Goal: Information Seeking & Learning: Learn about a topic

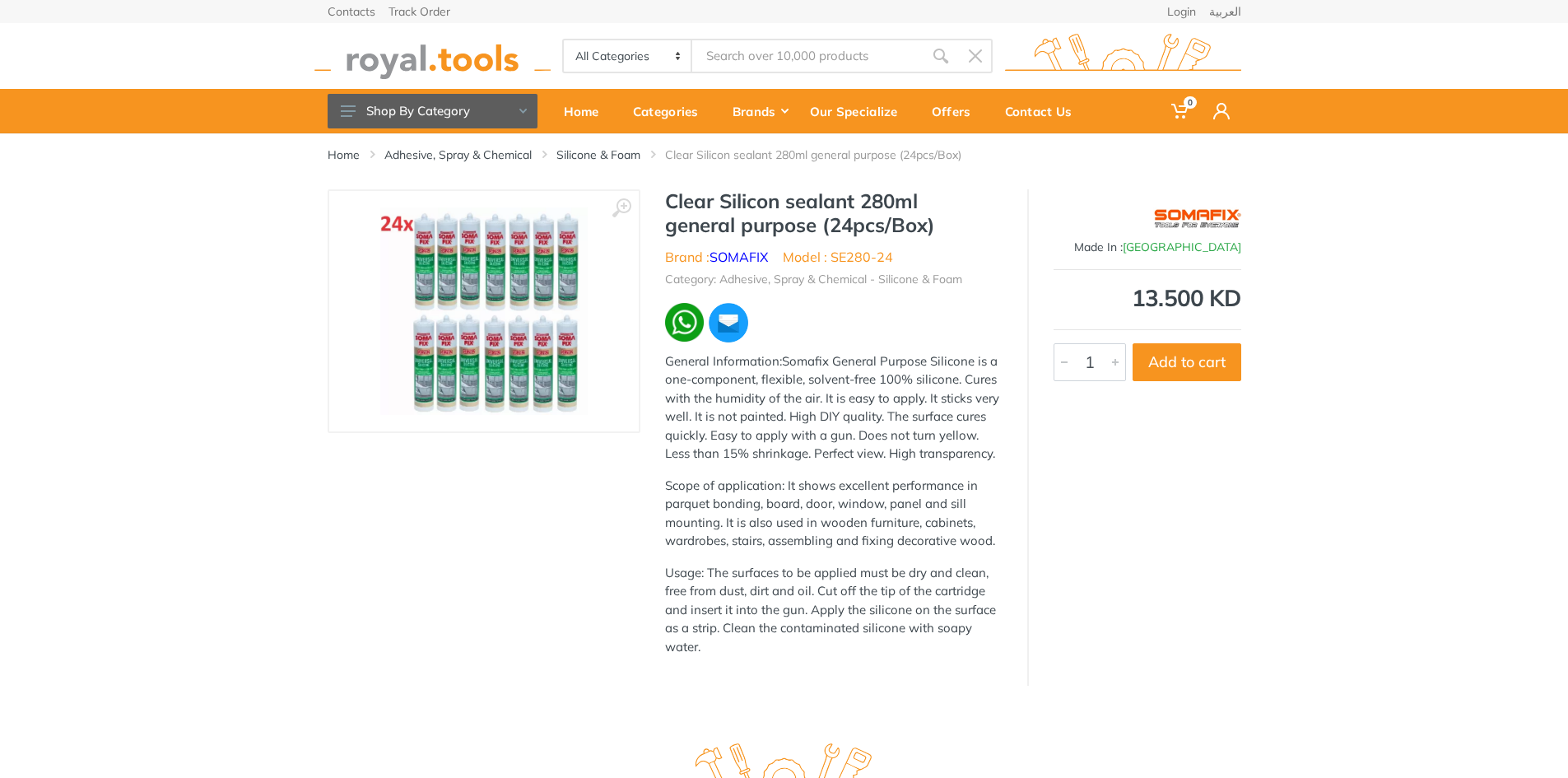
click at [460, 278] on img at bounding box center [484, 311] width 208 height 208
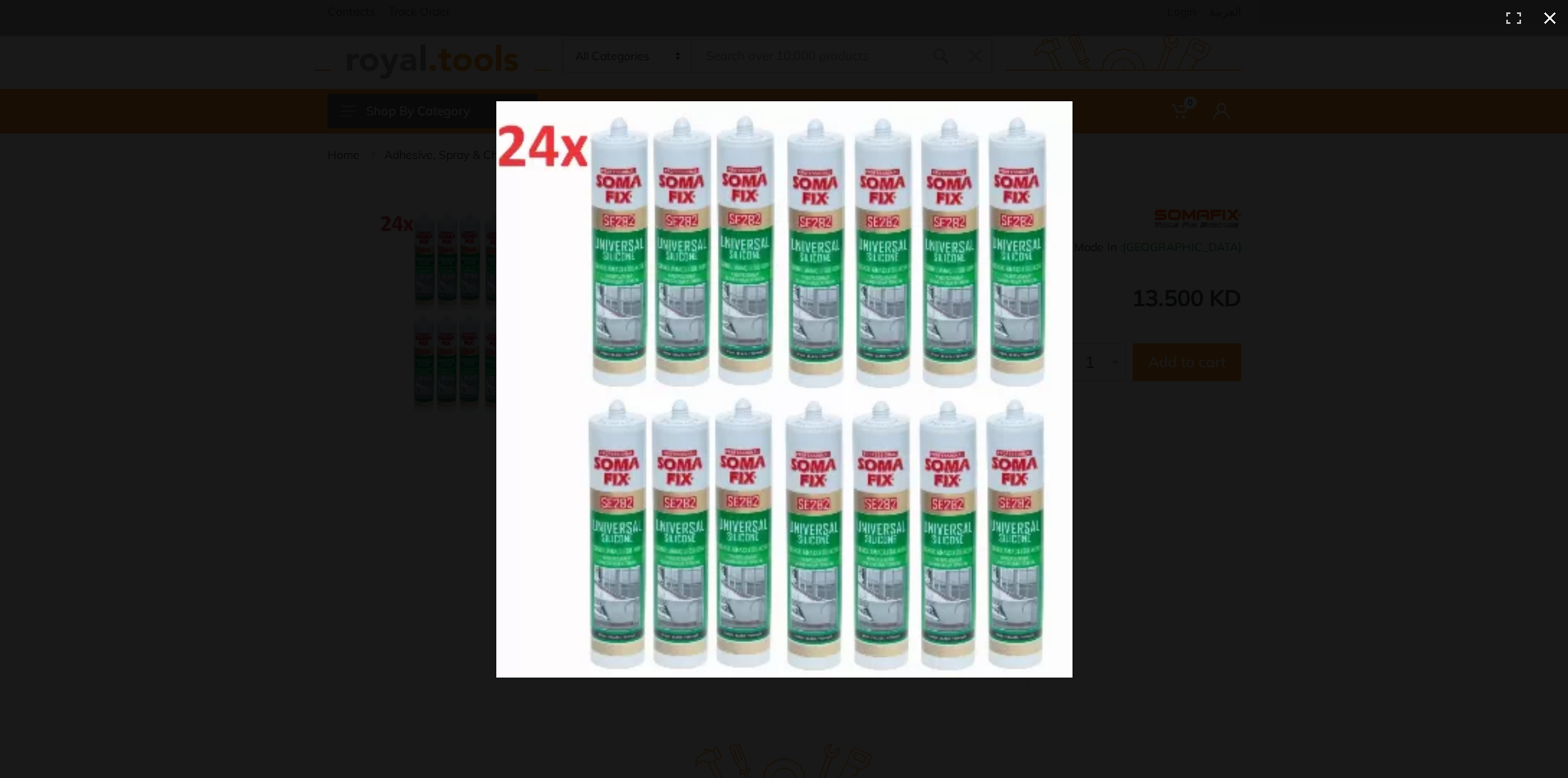
click at [383, 489] on div at bounding box center [784, 389] width 1568 height 778
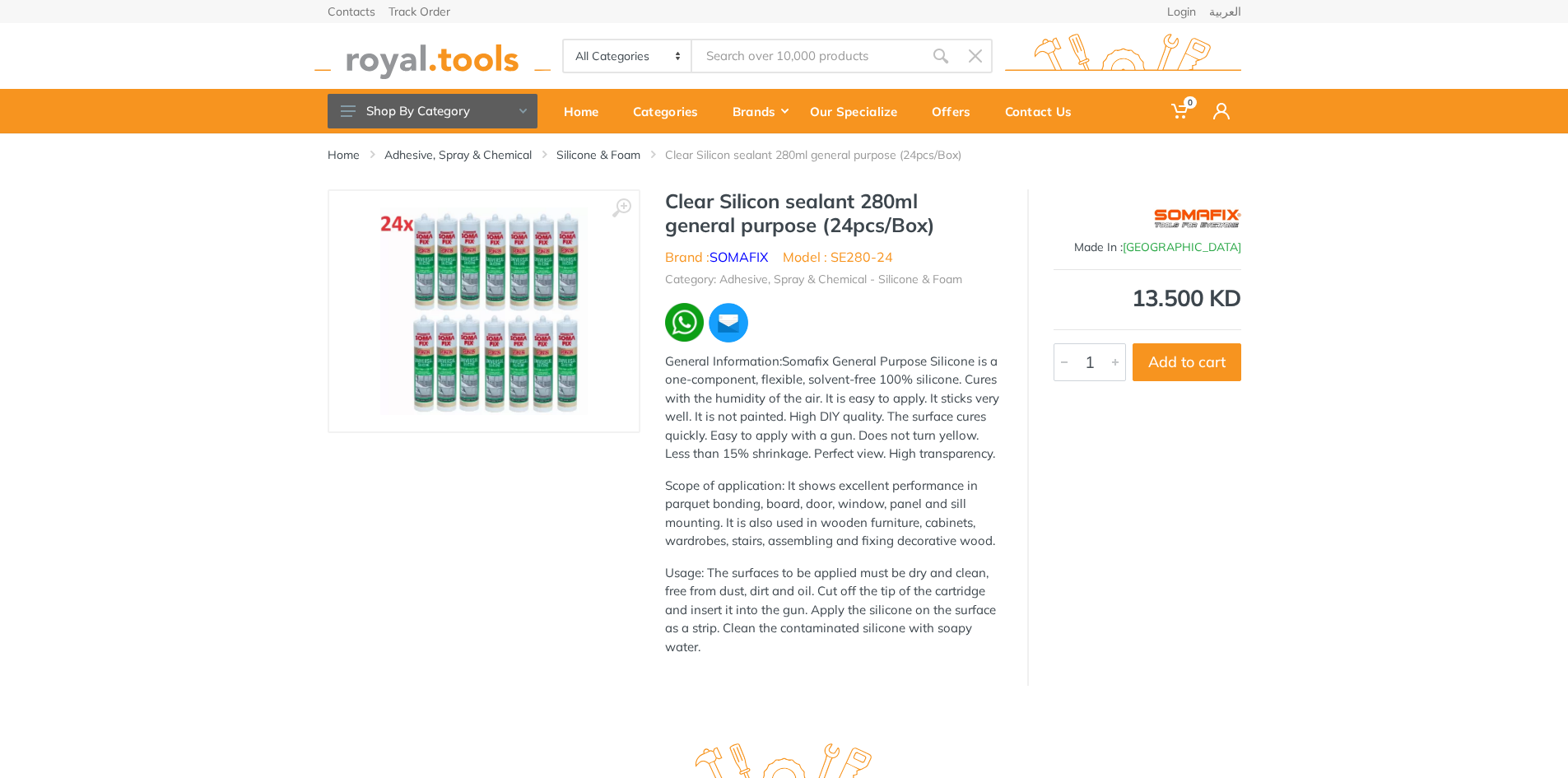
click at [724, 456] on p "General Information:Somafix General Purpose Silicone is a one-component, flexib…" at bounding box center [833, 408] width 338 height 111
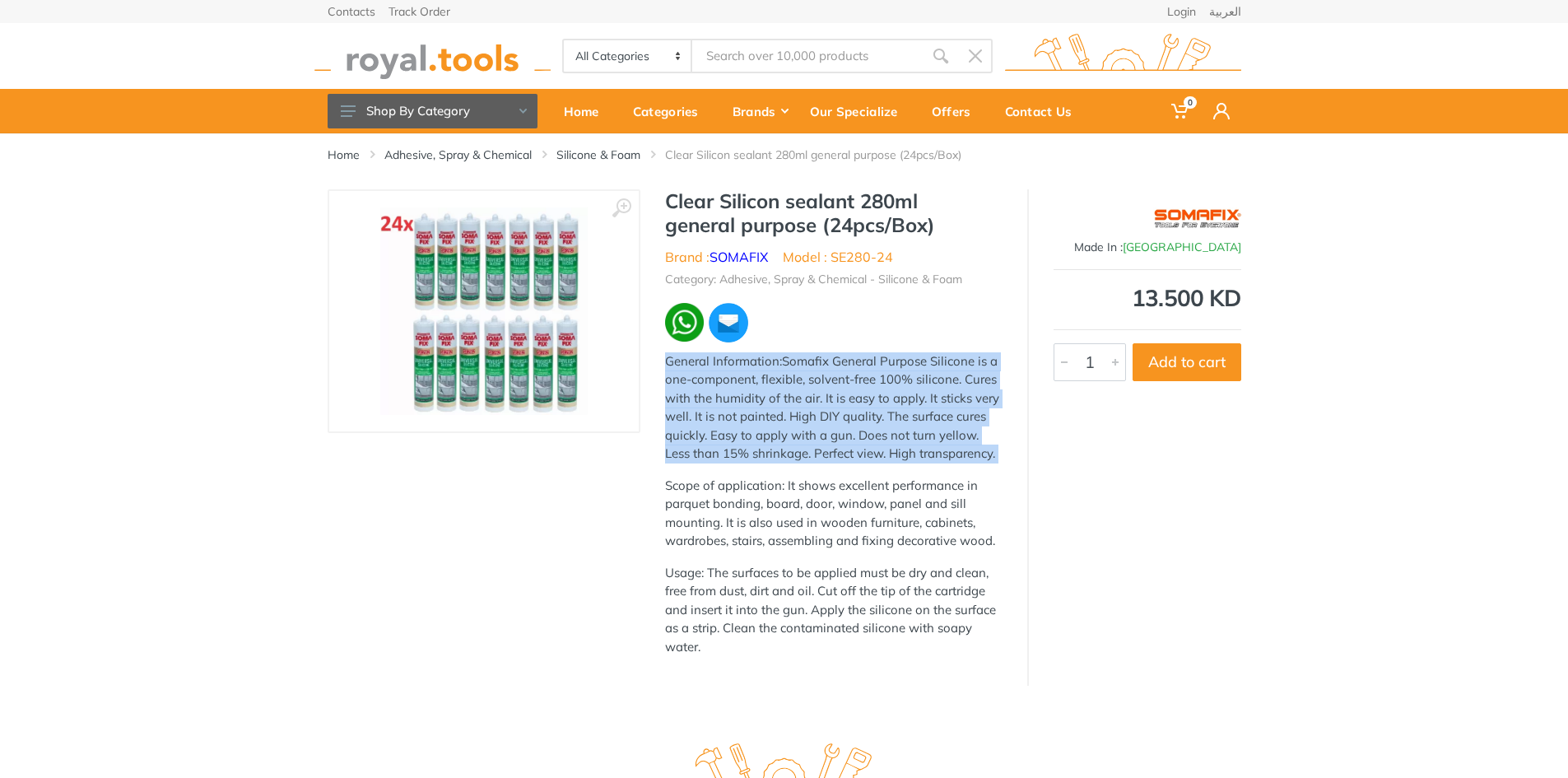
click at [724, 456] on p "General Information:Somafix General Purpose Silicone is a one-component, flexib…" at bounding box center [833, 408] width 338 height 111
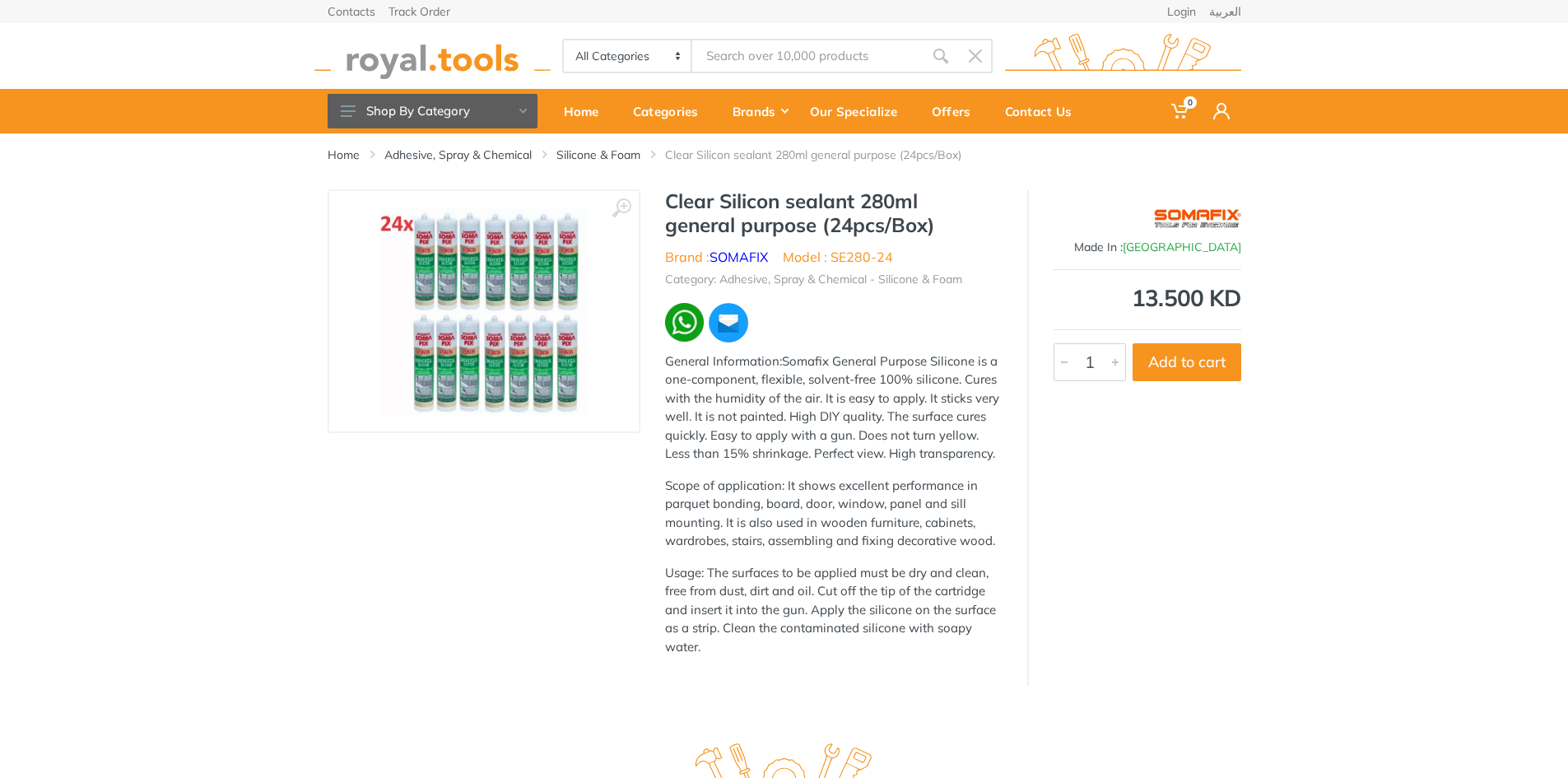
click at [765, 508] on p "Scope of application: It shows excellent performance in parquet bonding, board,…" at bounding box center [833, 513] width 338 height 74
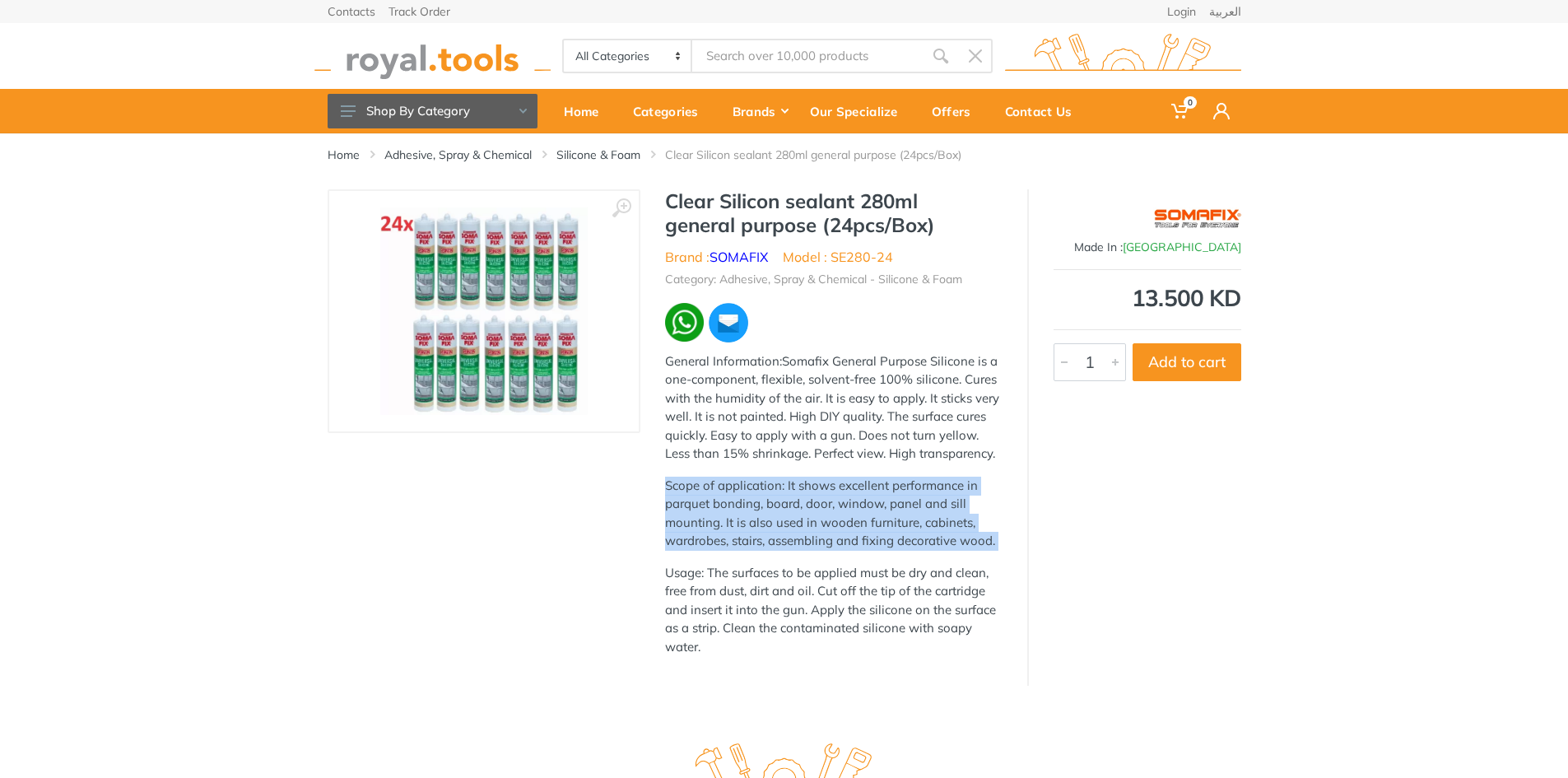
click at [765, 508] on p "Scope of application: It shows excellent performance in parquet bonding, board,…" at bounding box center [833, 513] width 338 height 74
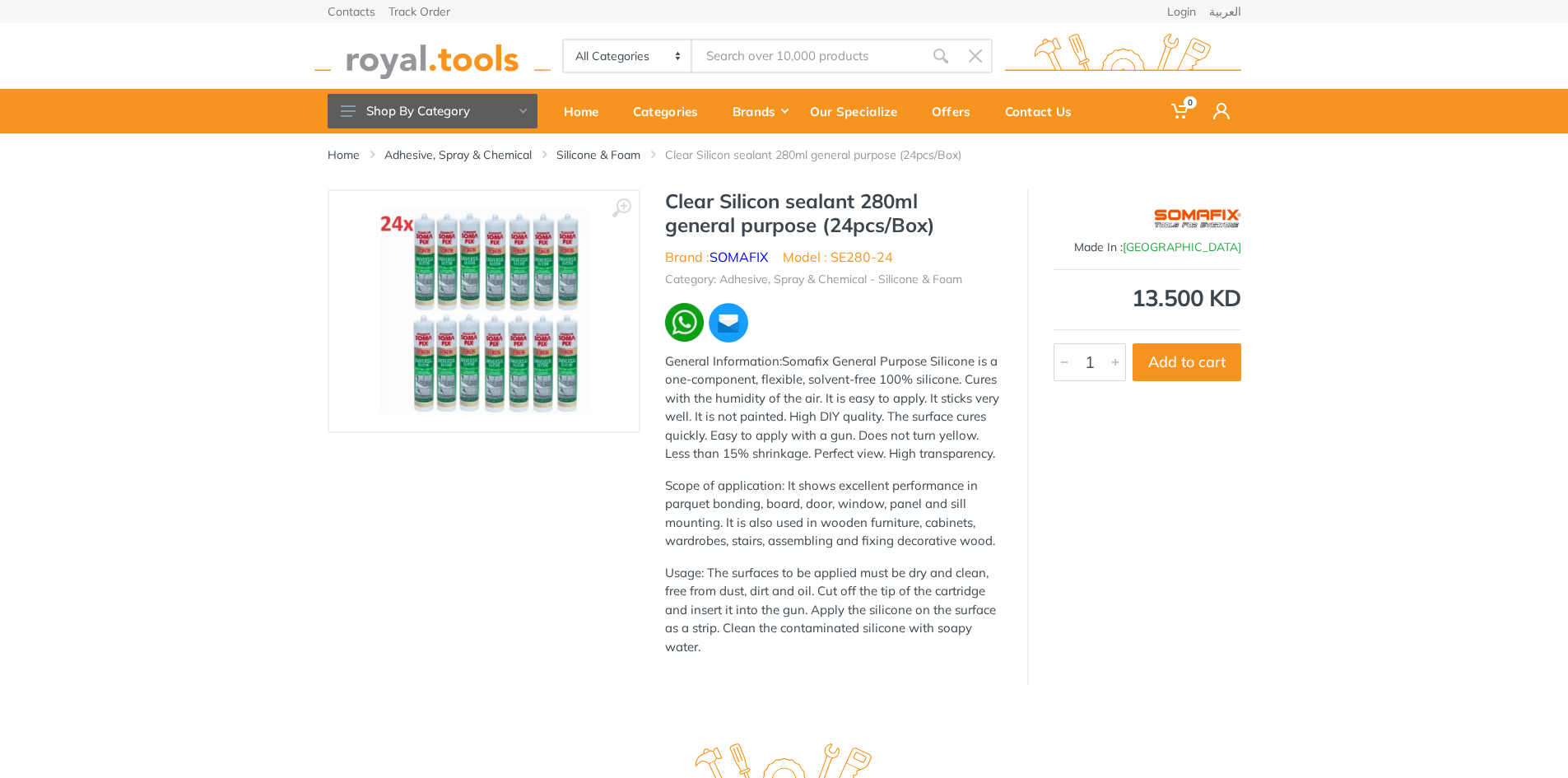
click at [786, 575] on p "Usage: The surfaces to be applied must be dry and clean, free from dust, dirt a…" at bounding box center [833, 610] width 338 height 93
click at [787, 576] on p "Usage: The surfaces to be applied must be dry and clean, free from dust, dirt a…" at bounding box center [833, 610] width 338 height 93
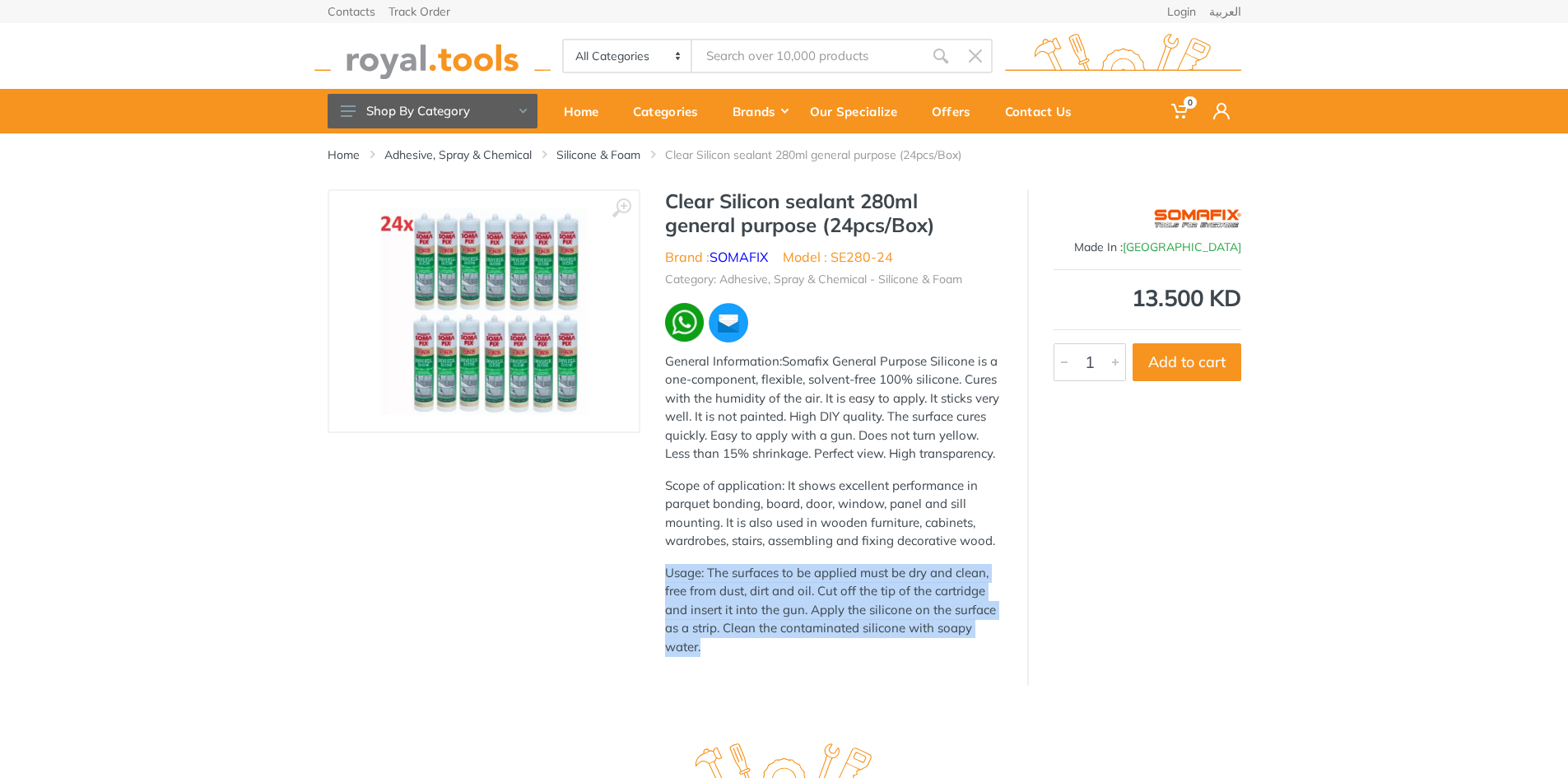
click at [787, 576] on p "Usage: The surfaces to be applied must be dry and clean, free from dust, dirt a…" at bounding box center [833, 610] width 338 height 93
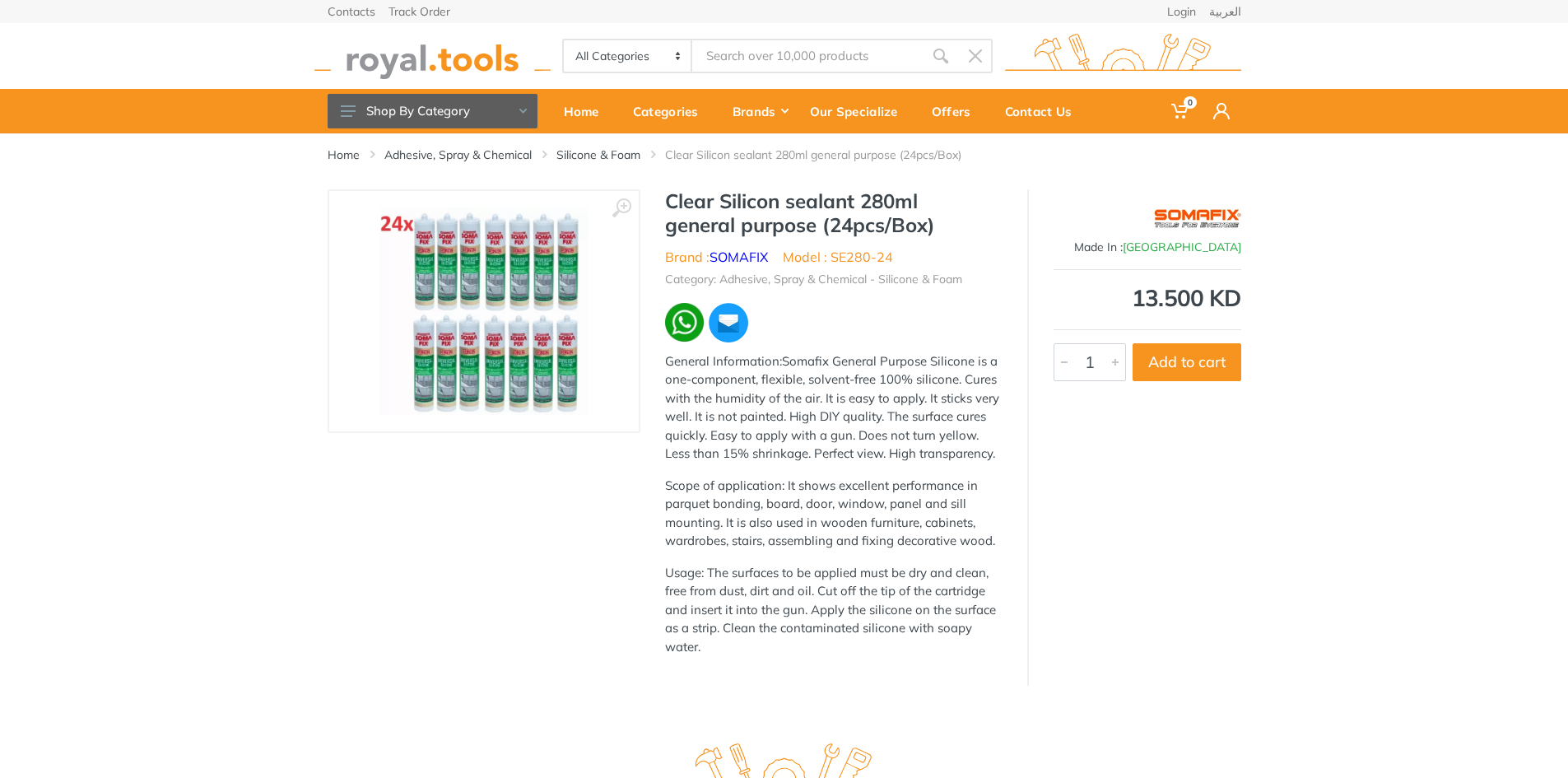
click at [821, 514] on p "Scope of application: It shows excellent performance in parquet bonding, board,…" at bounding box center [833, 513] width 338 height 74
click at [822, 514] on p "Scope of application: It shows excellent performance in parquet bonding, board,…" at bounding box center [833, 513] width 338 height 74
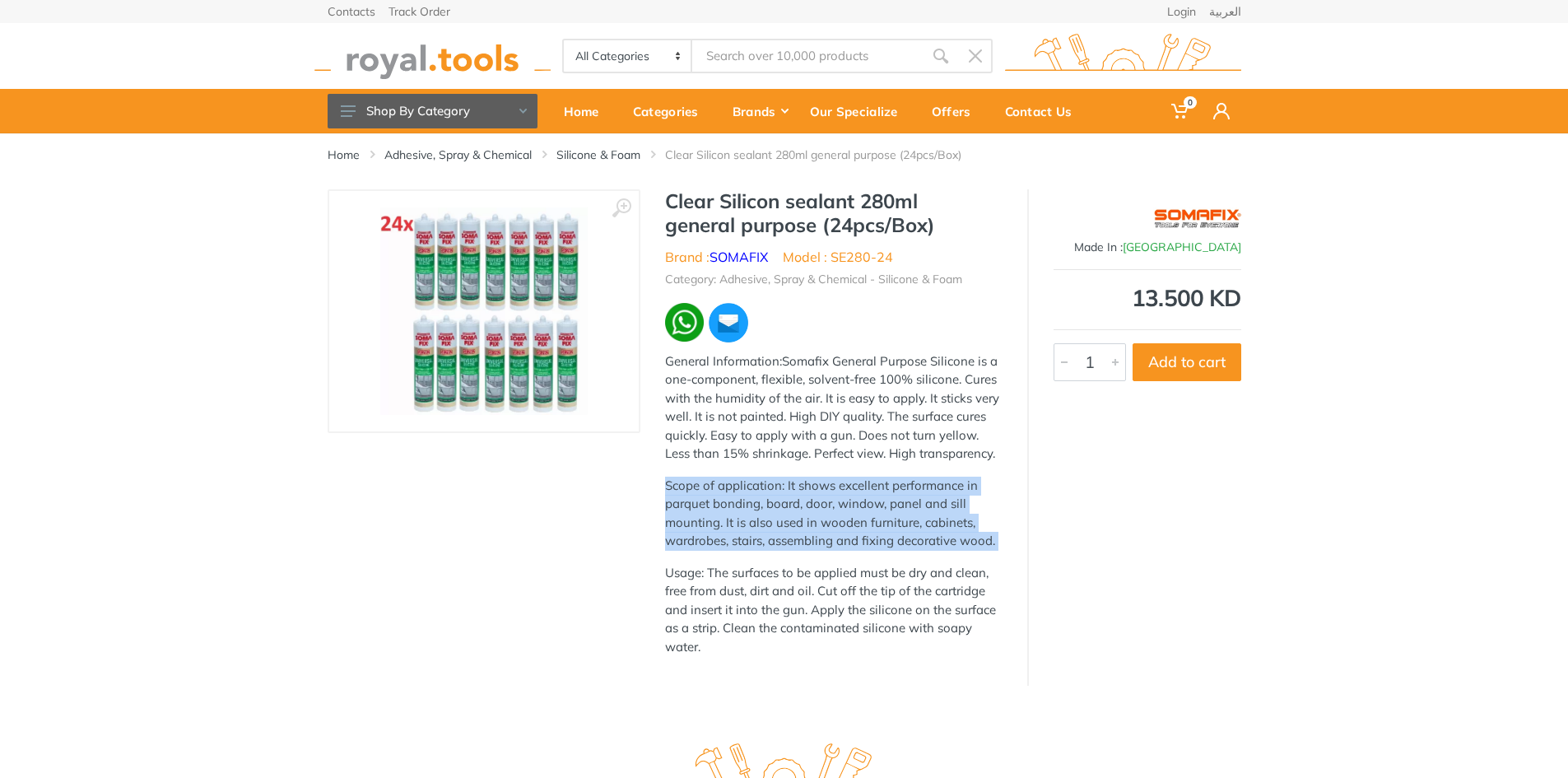
click at [822, 514] on p "Scope of application: It shows excellent performance in parquet bonding, board,…" at bounding box center [833, 513] width 338 height 74
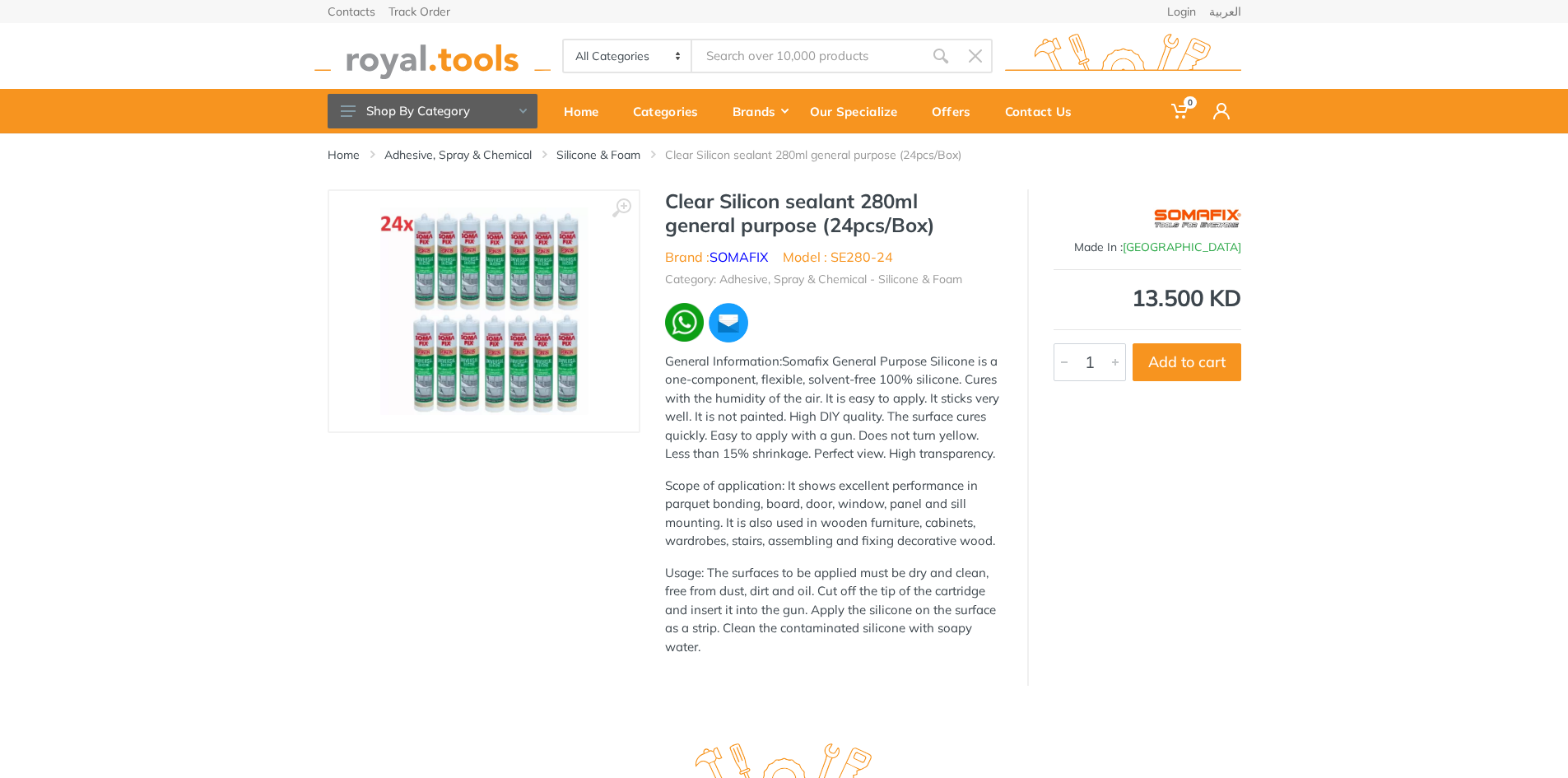
click at [746, 594] on p "Usage: The surfaces to be applied must be dry and clean, free from dust, dirt a…" at bounding box center [833, 610] width 338 height 93
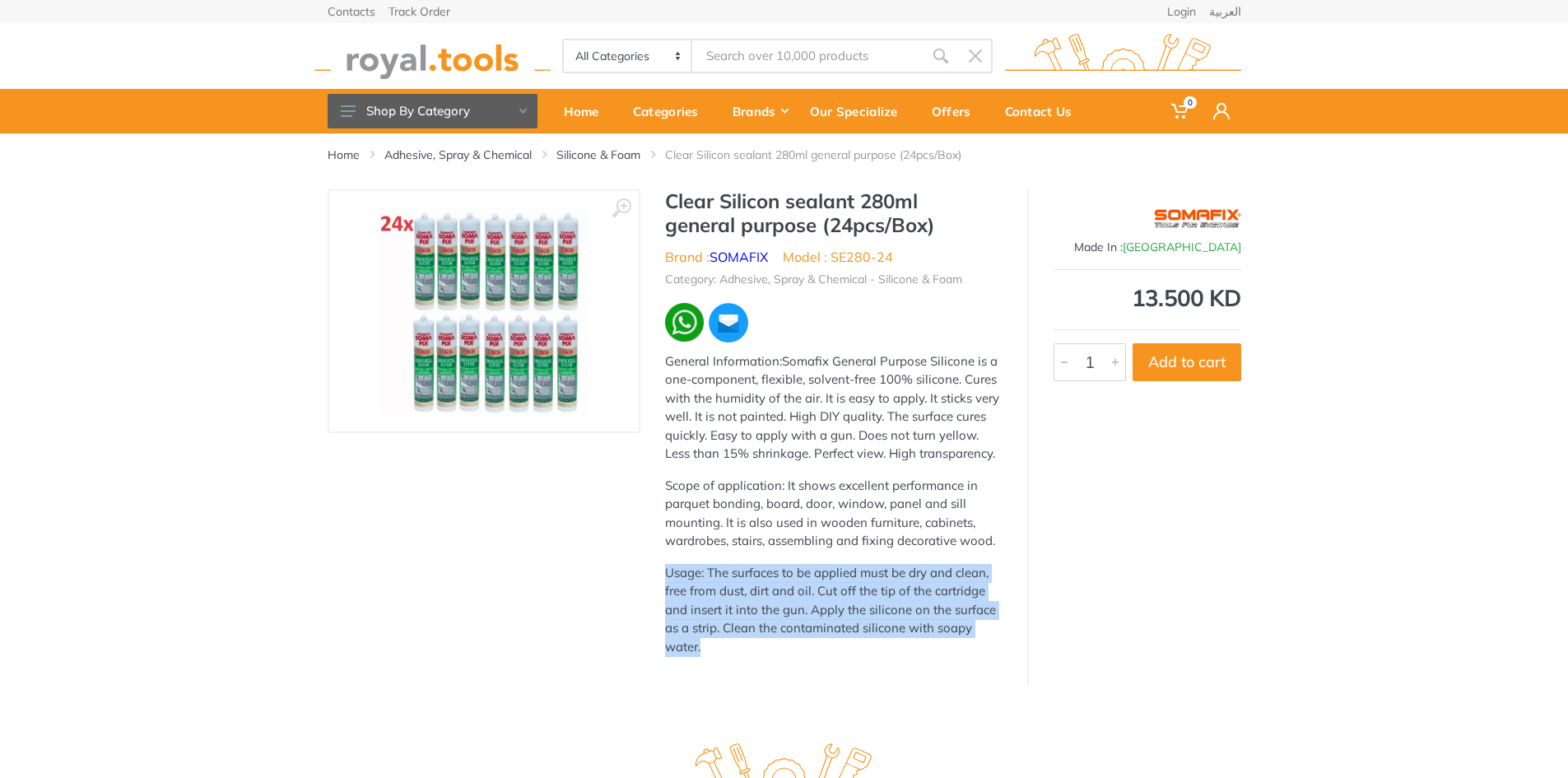
click at [746, 594] on p "Usage: The surfaces to be applied must be dry and clean, free from dust, dirt a…" at bounding box center [833, 610] width 338 height 93
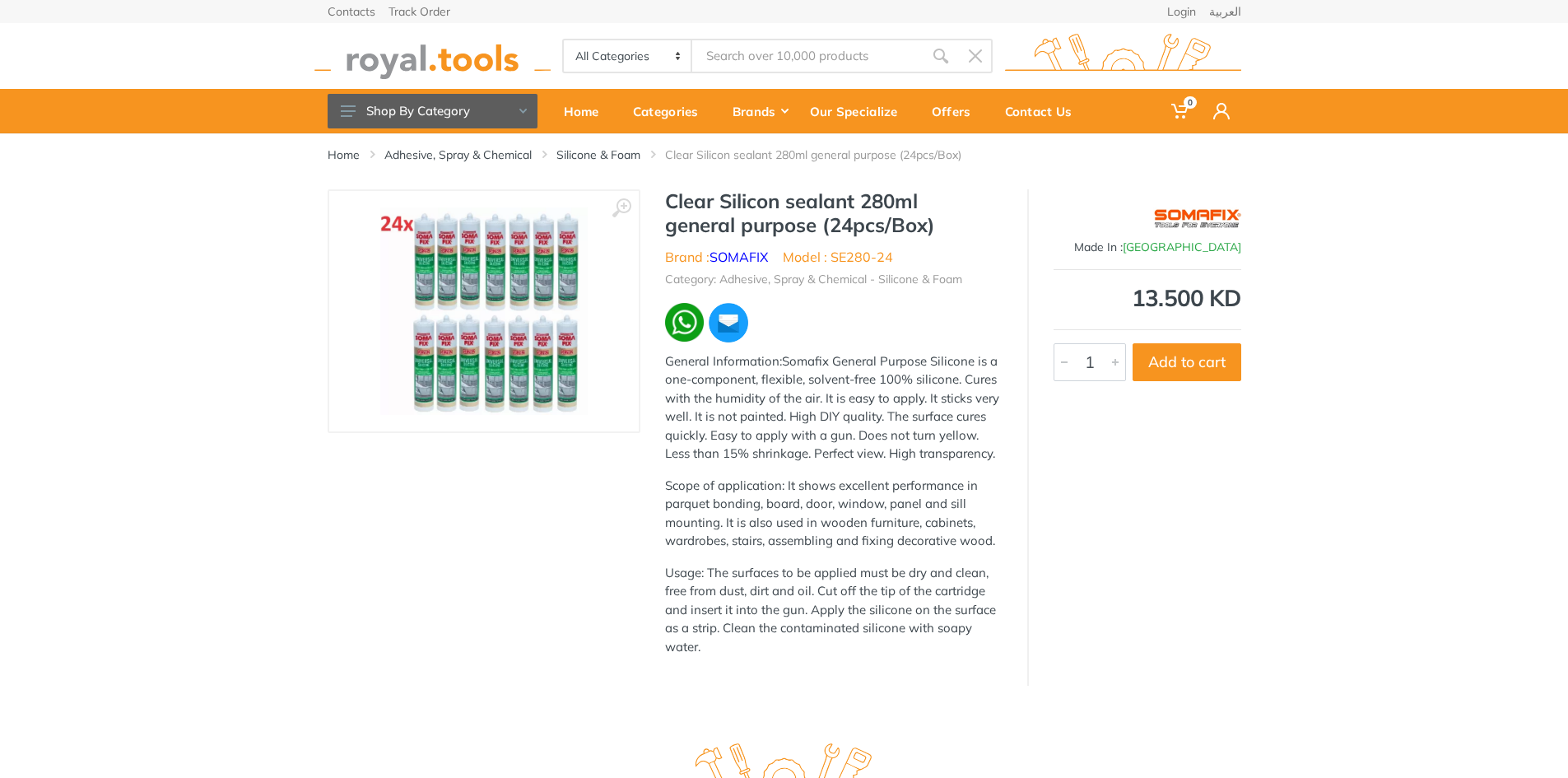
click at [799, 536] on p "Scope of application: It shows excellent performance in parquet bonding, board,…" at bounding box center [833, 513] width 338 height 74
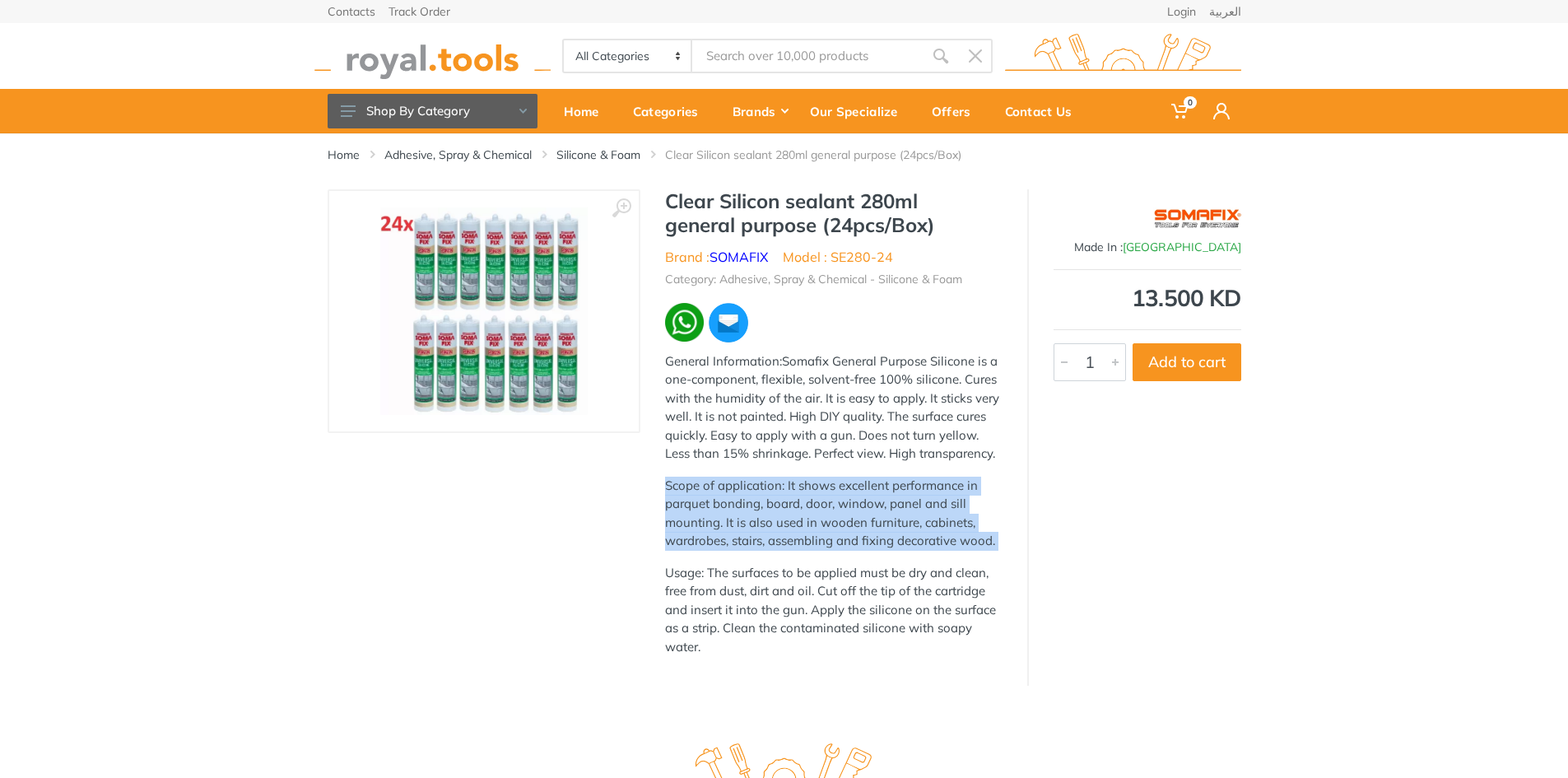
click at [799, 536] on p "Scope of application: It shows excellent performance in parquet bonding, board,…" at bounding box center [833, 513] width 338 height 74
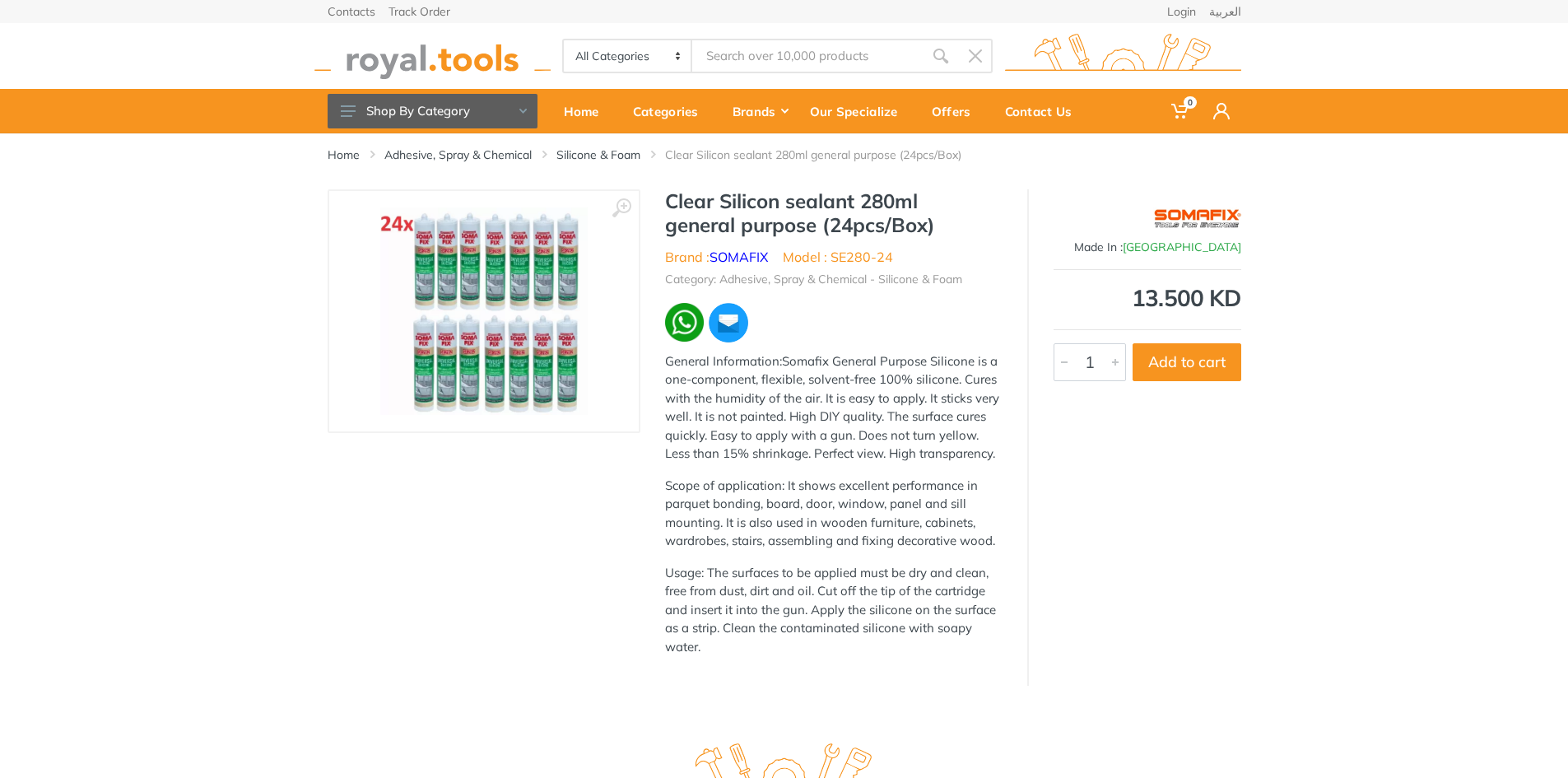
click at [798, 585] on p "Usage: The surfaces to be applied must be dry and clean, free from dust, dirt a…" at bounding box center [833, 610] width 338 height 93
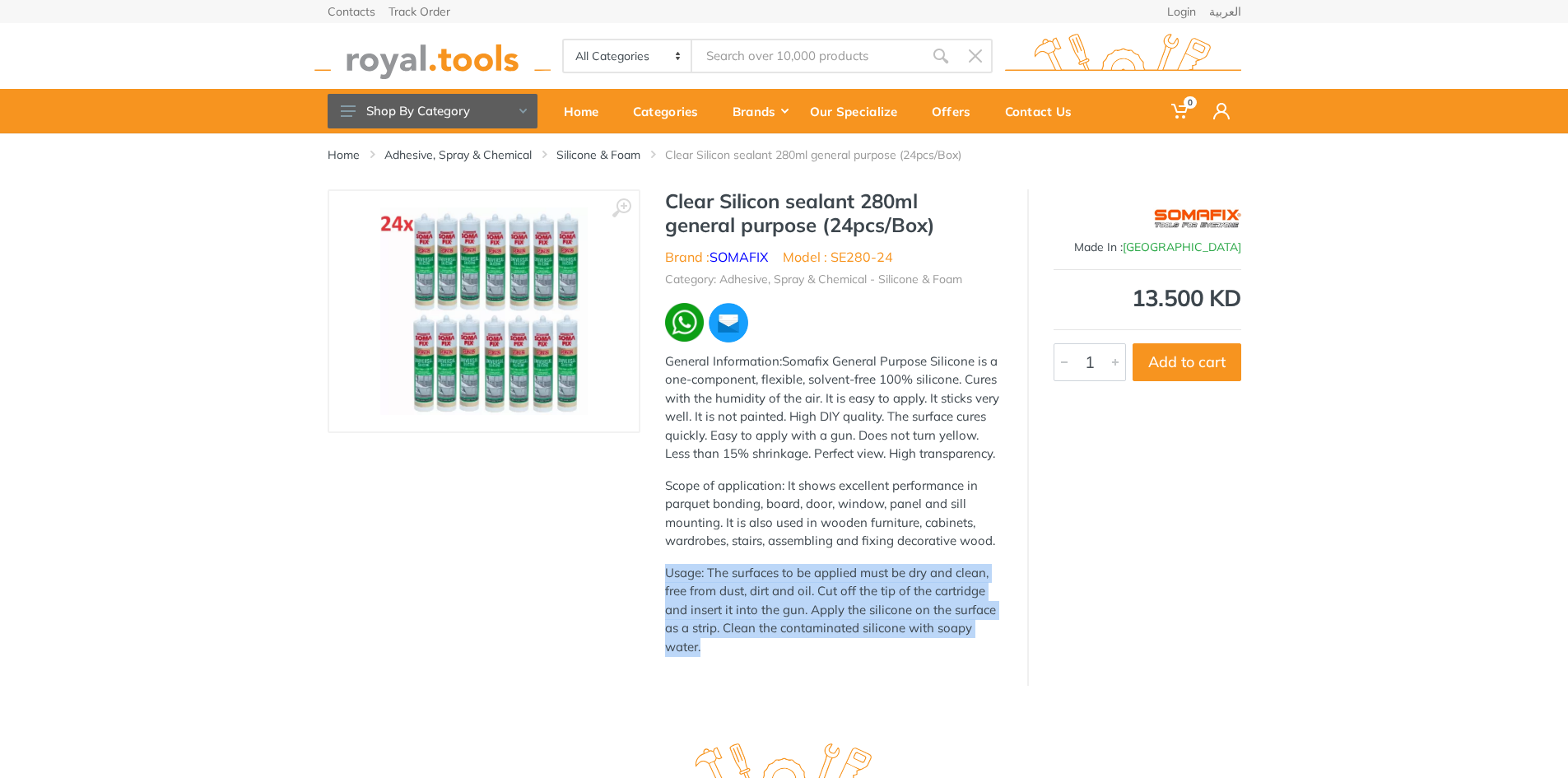
click at [798, 585] on p "Usage: The surfaces to be applied must be dry and clean, free from dust, dirt a…" at bounding box center [833, 610] width 338 height 93
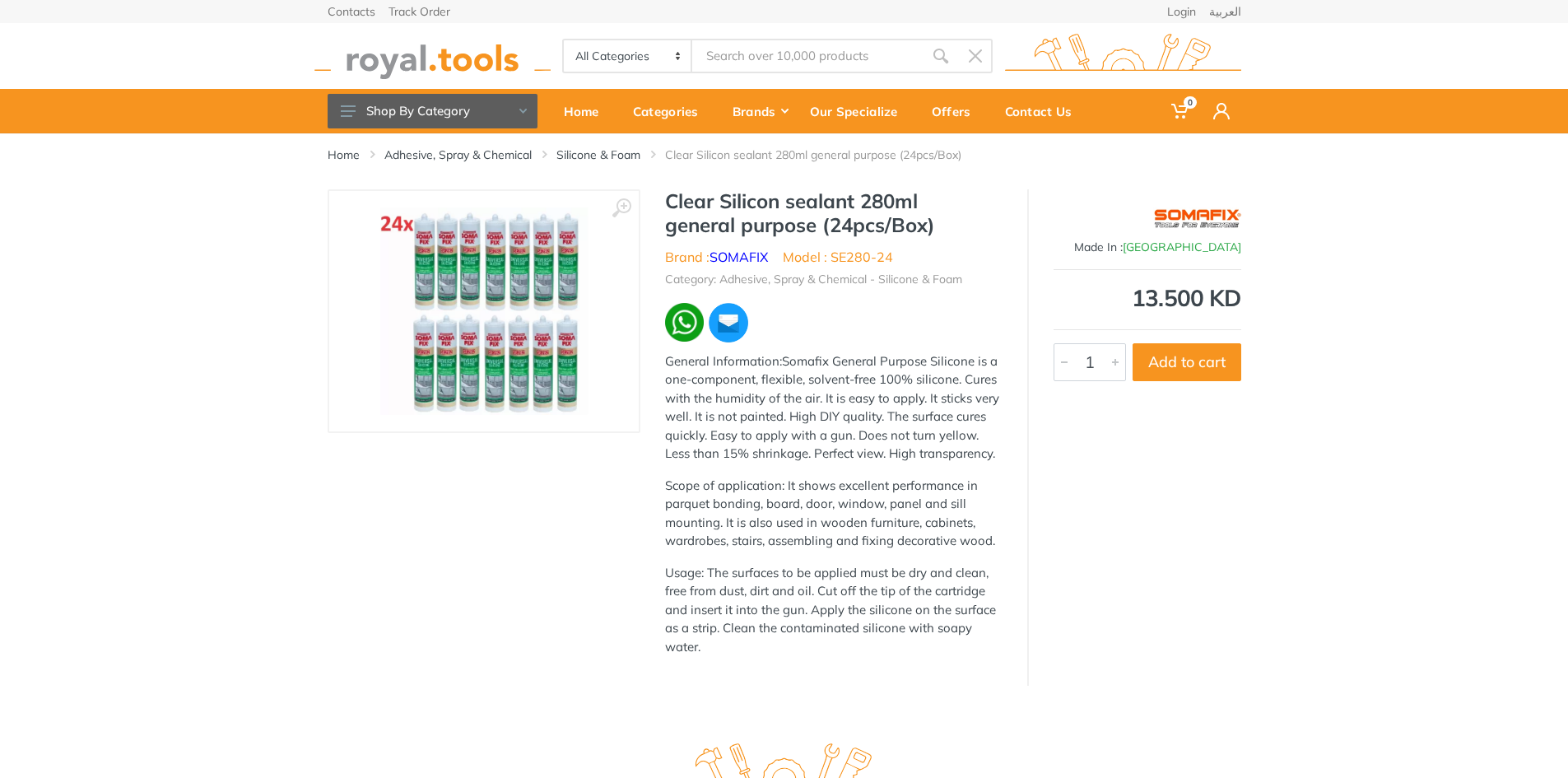
click at [841, 539] on p "Scope of application: It shows excellent performance in parquet bonding, board,…" at bounding box center [833, 513] width 338 height 74
click at [512, 321] on img at bounding box center [484, 311] width 208 height 208
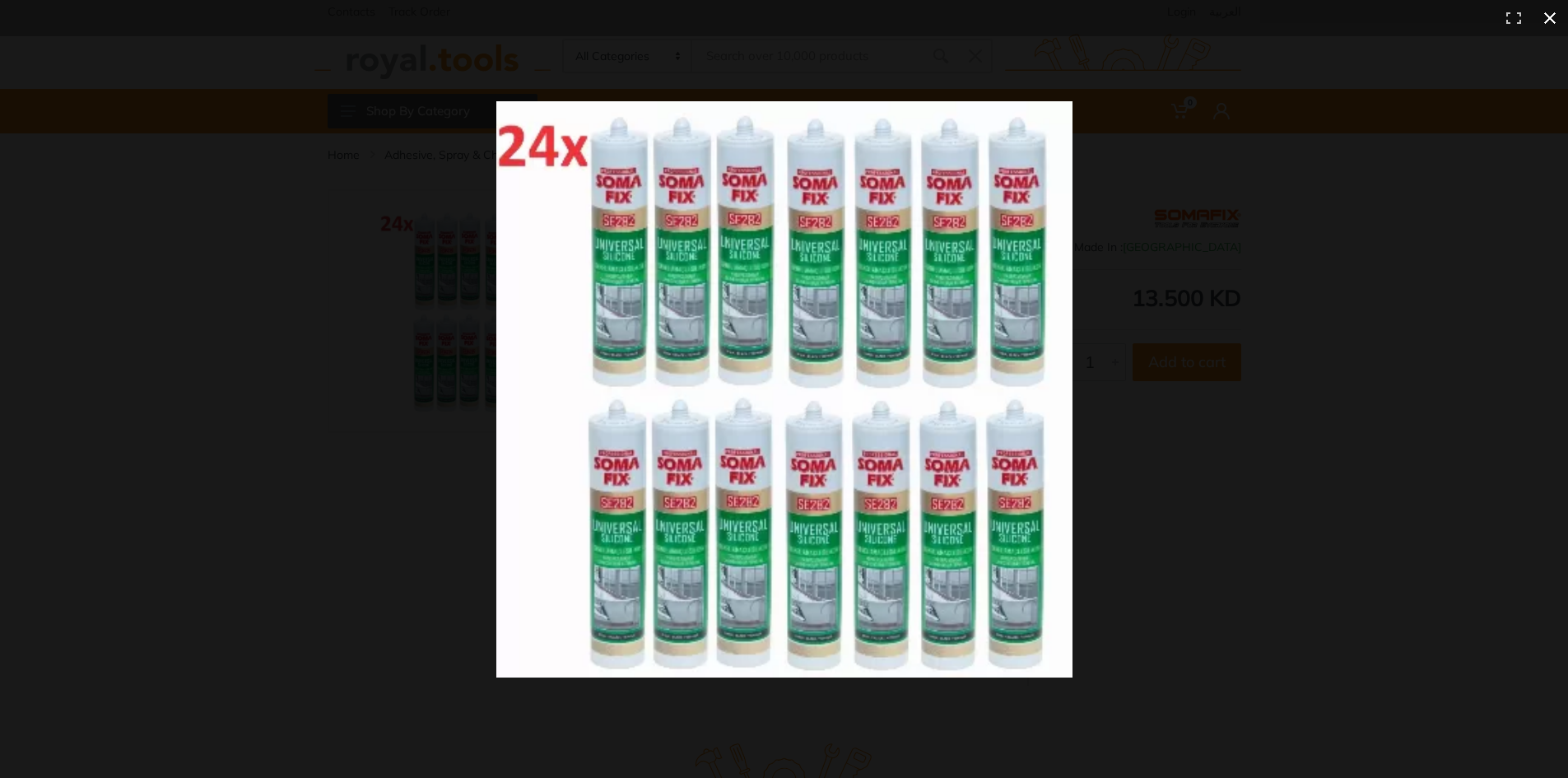
click at [367, 516] on div at bounding box center [784, 389] width 1568 height 778
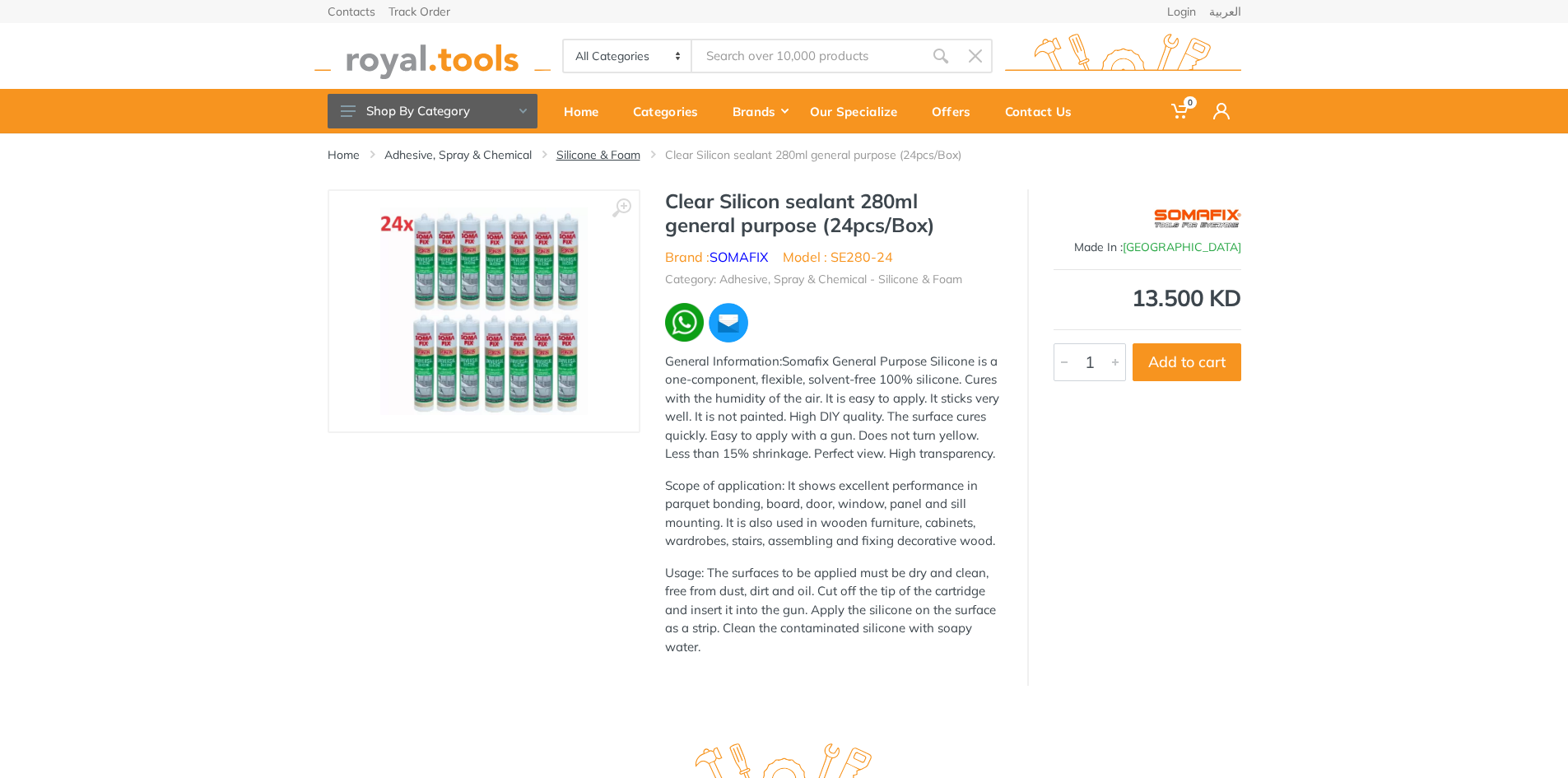
click at [612, 157] on link "Silicone & Foam" at bounding box center [598, 155] width 84 height 17
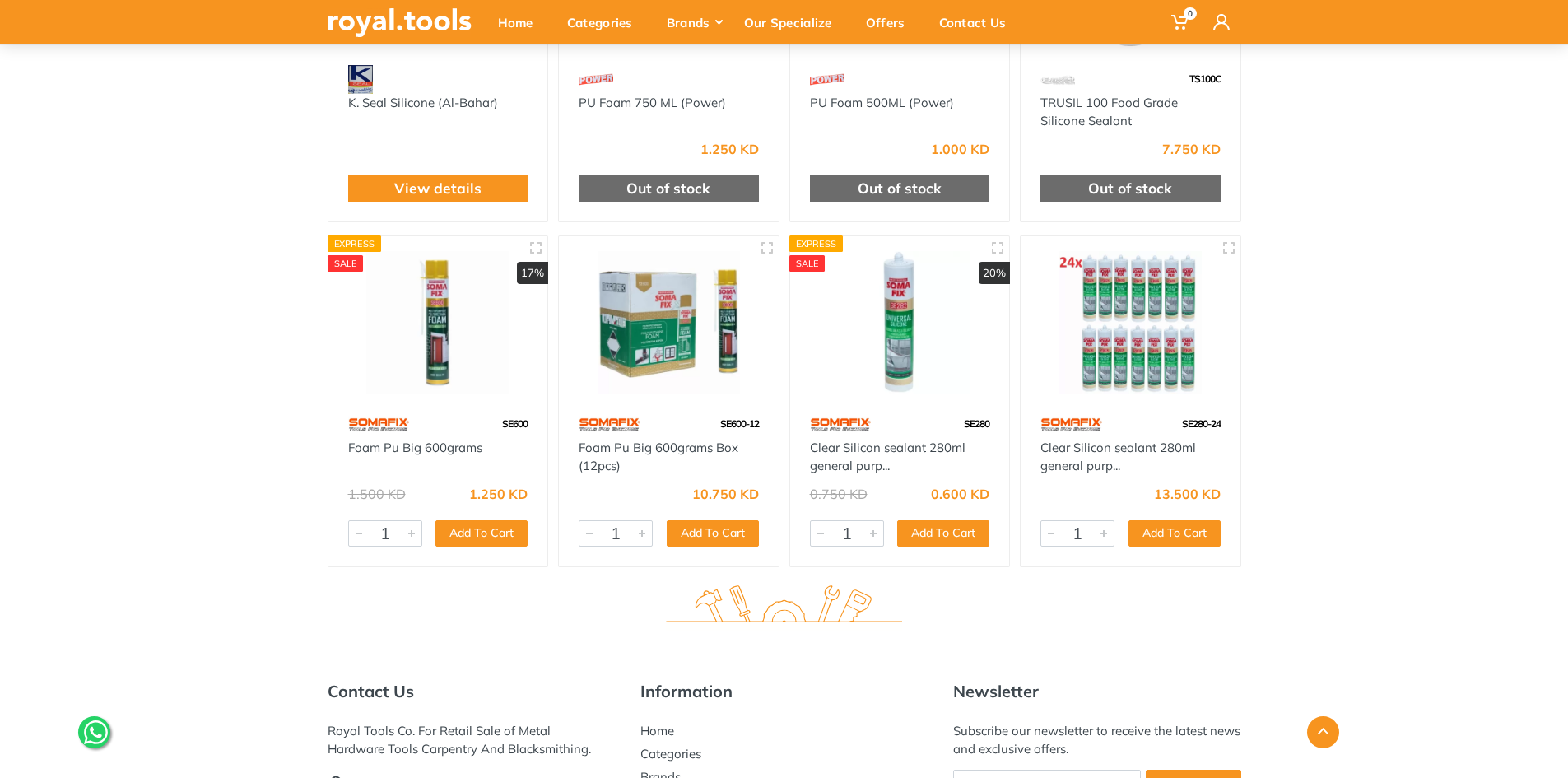
scroll to position [329, 0]
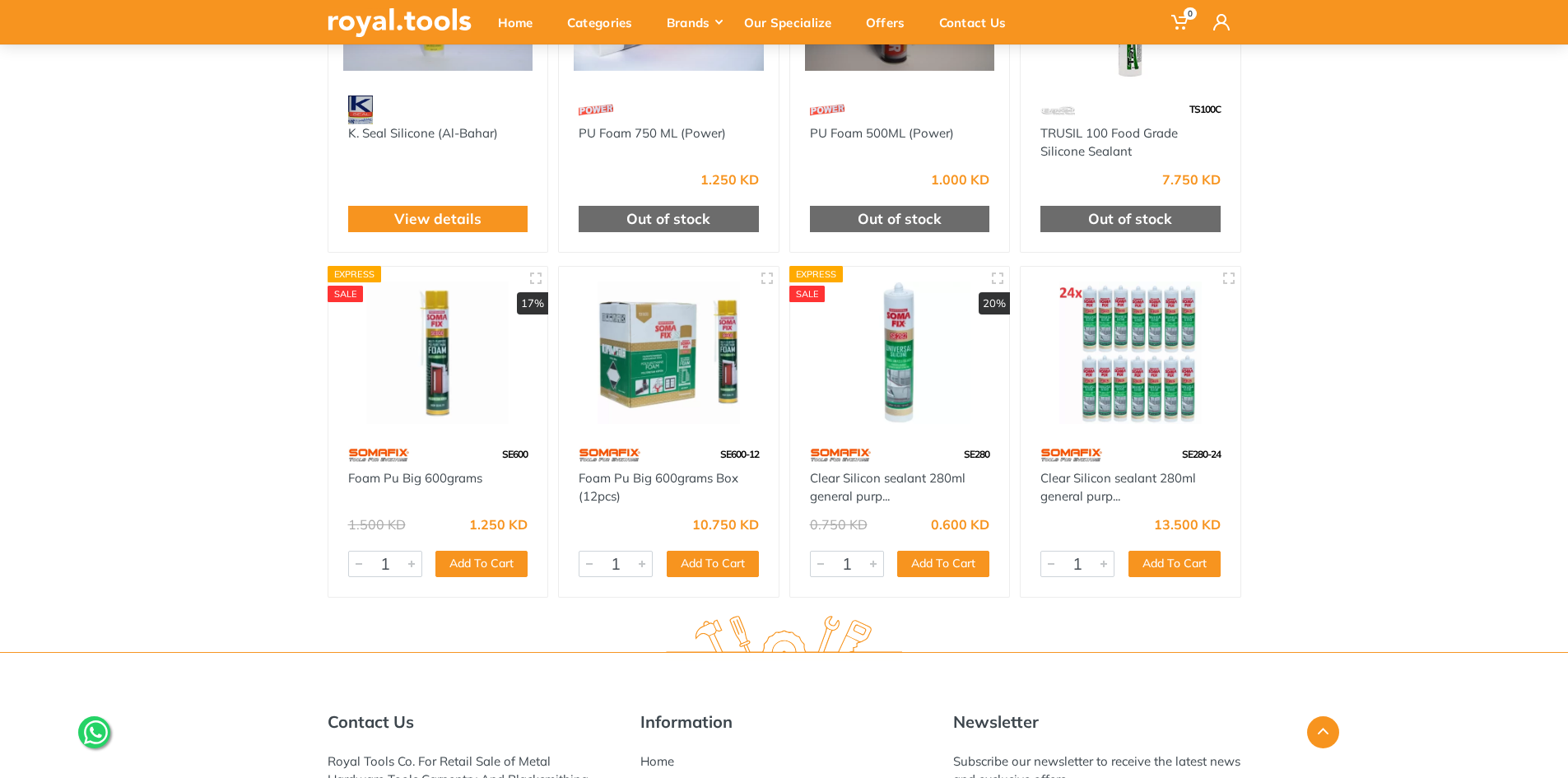
click at [649, 363] on img at bounding box center [668, 353] width 190 height 142
click at [1122, 477] on link "Clear Silicon sealant 280ml general purp..." at bounding box center [1117, 487] width 155 height 35
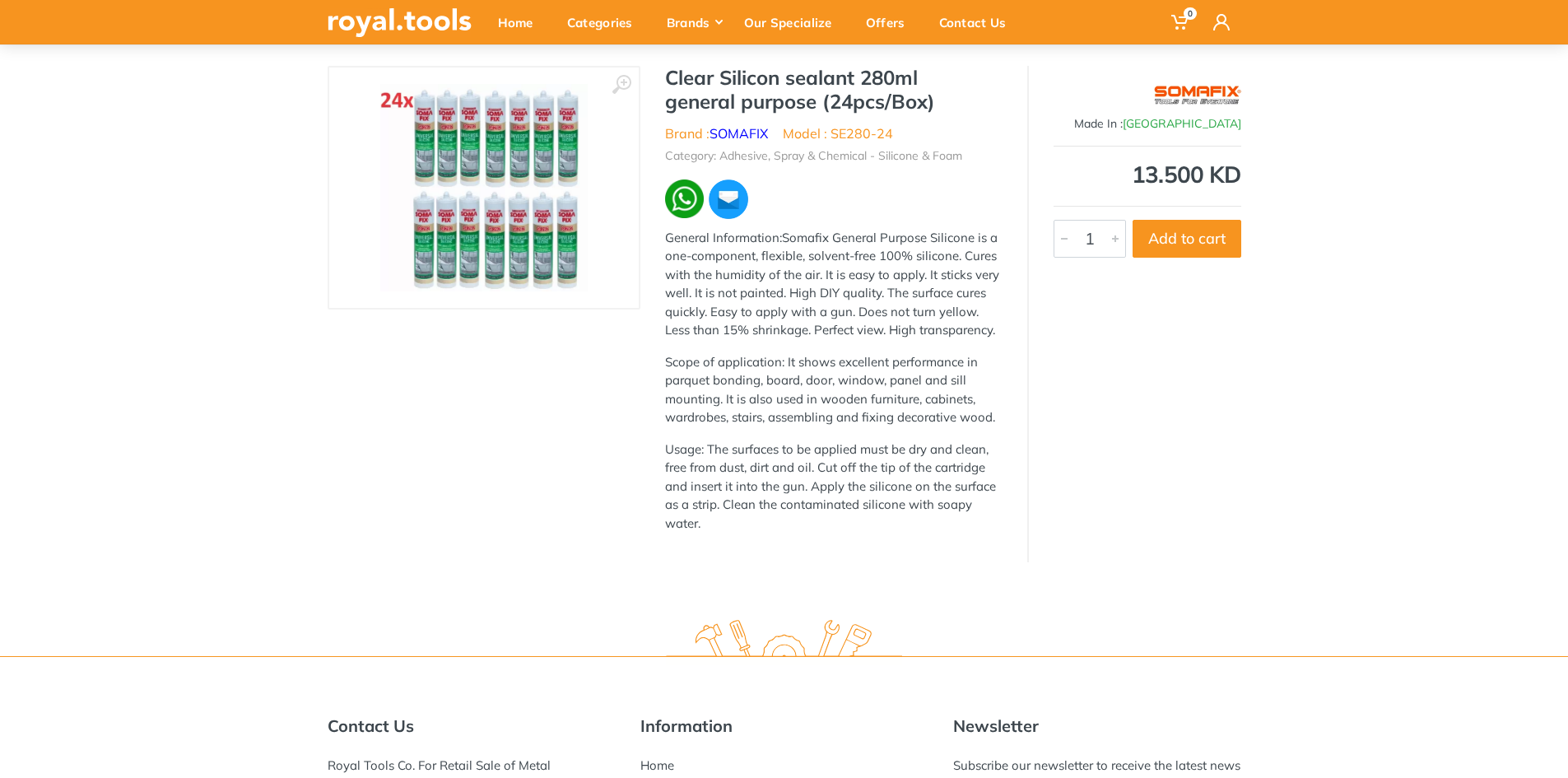
scroll to position [82, 0]
